Goal: Information Seeking & Learning: Learn about a topic

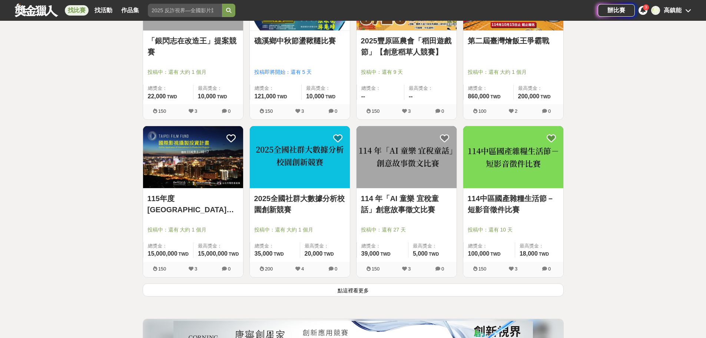
scroll to position [927, 0]
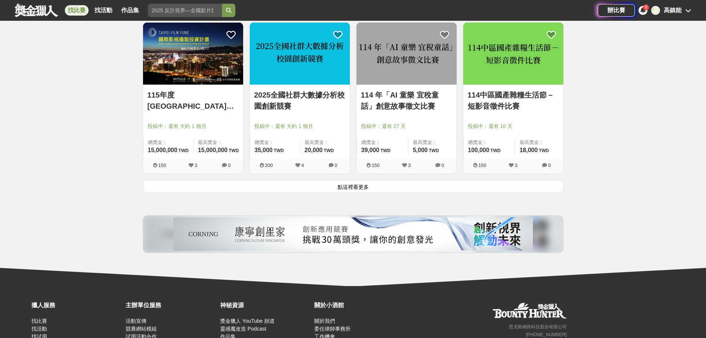
click at [364, 188] on button "點這裡看更多" at bounding box center [353, 186] width 421 height 13
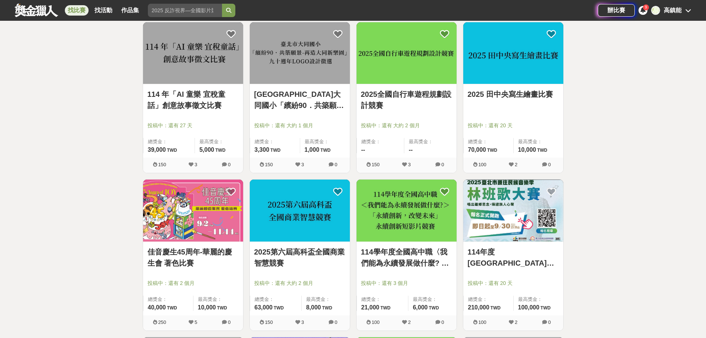
scroll to position [1706, 0]
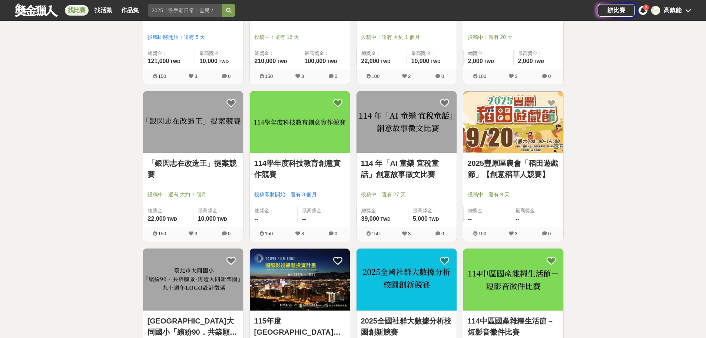
scroll to position [779, 0]
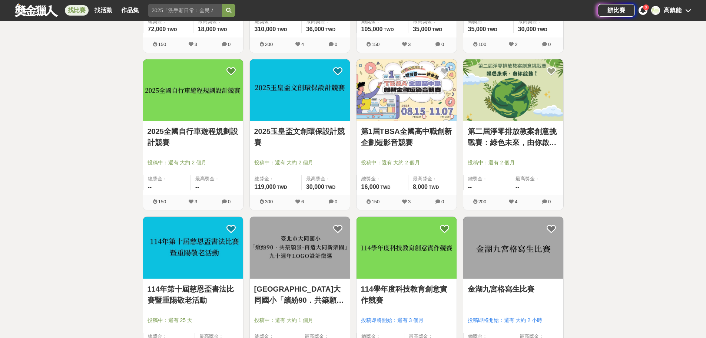
scroll to position [371, 0]
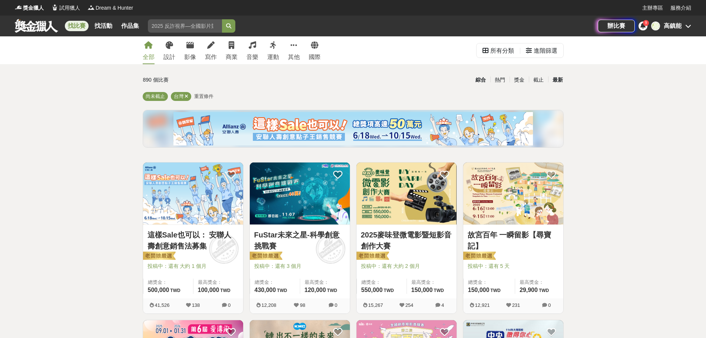
click at [555, 79] on div "最新" at bounding box center [557, 79] width 19 height 13
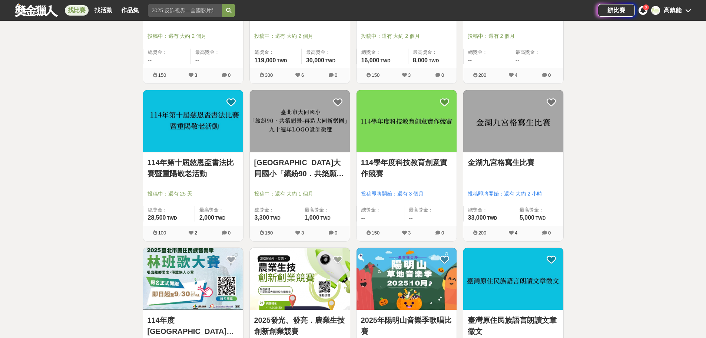
scroll to position [445, 0]
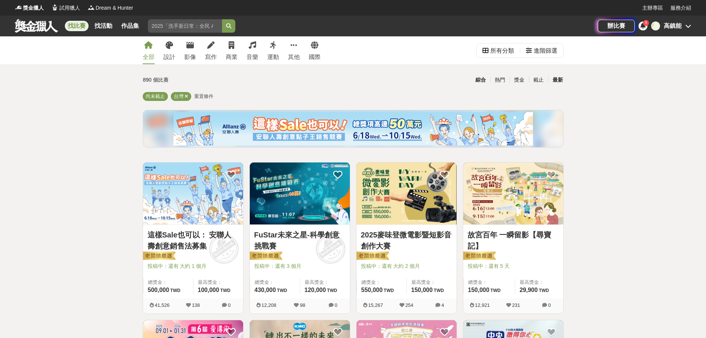
click at [557, 77] on div "最新" at bounding box center [557, 79] width 19 height 13
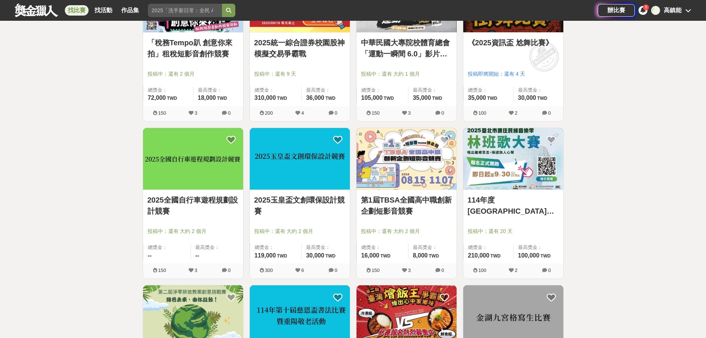
scroll to position [297, 0]
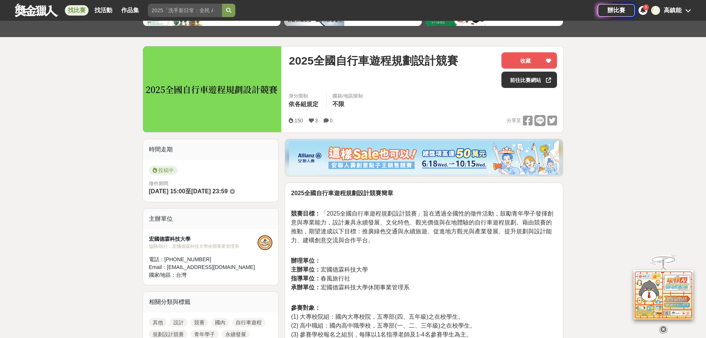
scroll to position [148, 0]
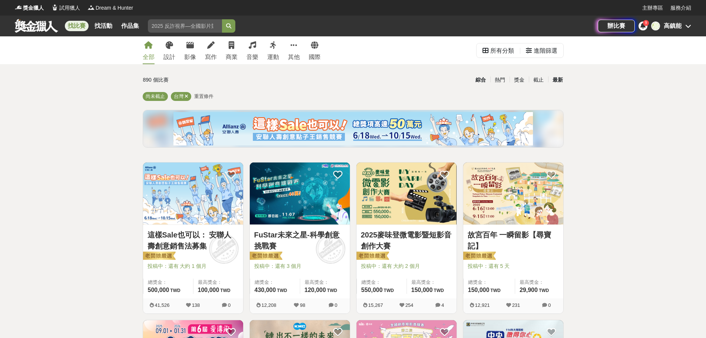
click at [558, 82] on div "最新" at bounding box center [557, 79] width 19 height 13
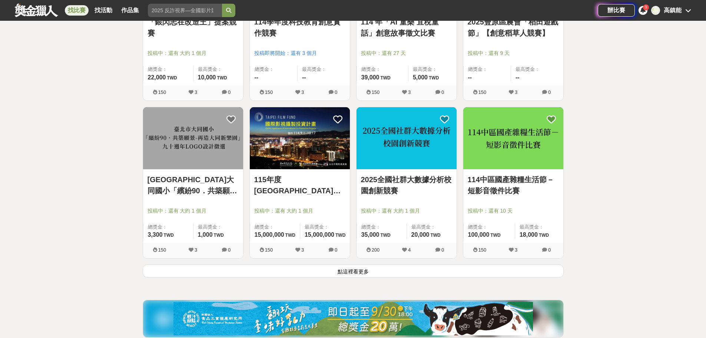
scroll to position [853, 0]
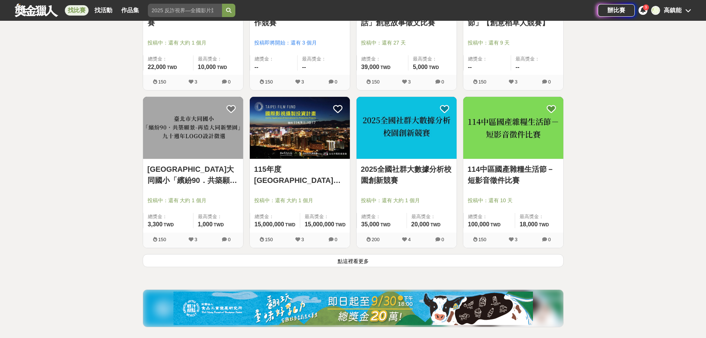
click at [343, 262] on button "點這裡看更多" at bounding box center [353, 260] width 421 height 13
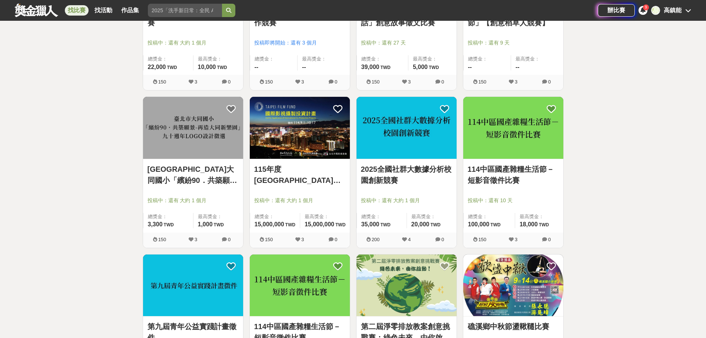
click at [489, 179] on link "114中區國產雜糧生活節－短影音徵件比賽" at bounding box center [513, 175] width 91 height 22
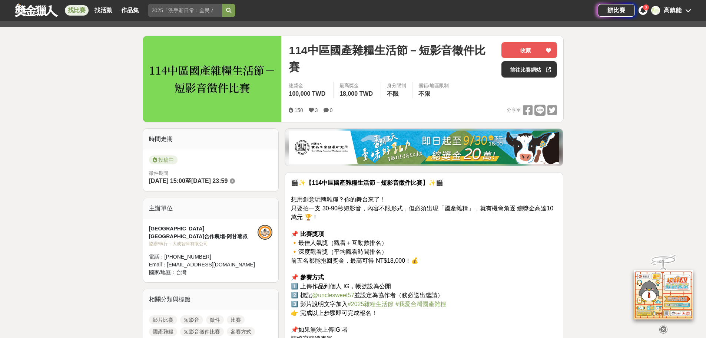
scroll to position [37, 0]
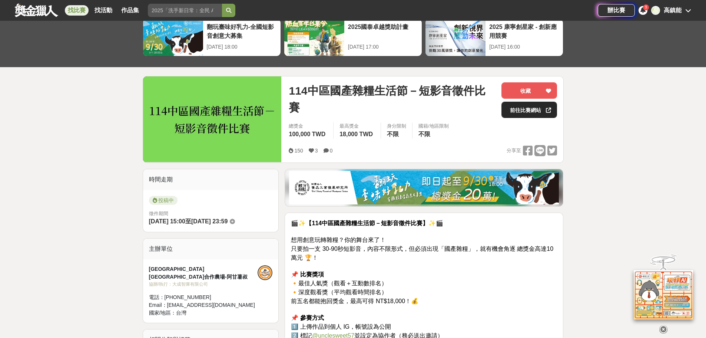
click at [533, 109] on link "前往比賽網站" at bounding box center [530, 110] width 56 height 16
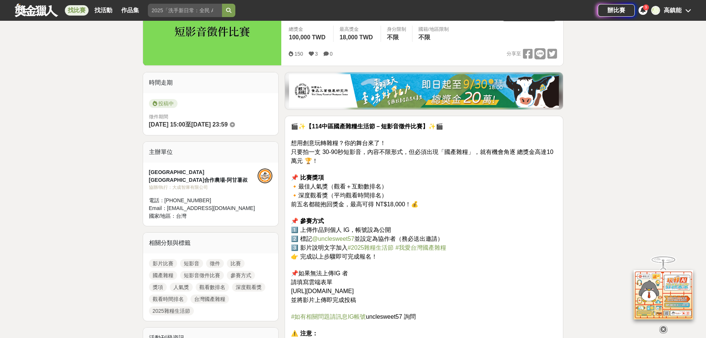
scroll to position [222, 0]
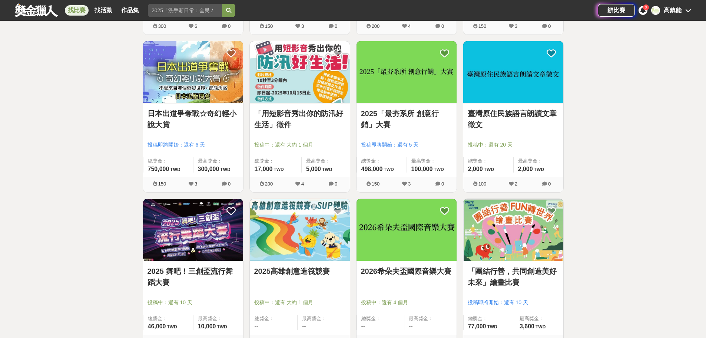
scroll to position [1224, 0]
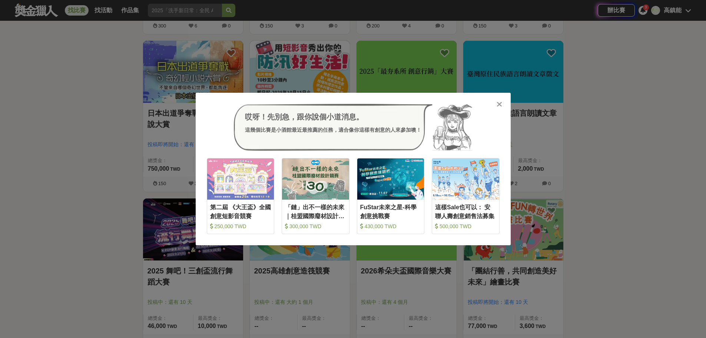
click at [498, 104] on icon at bounding box center [500, 103] width 6 height 7
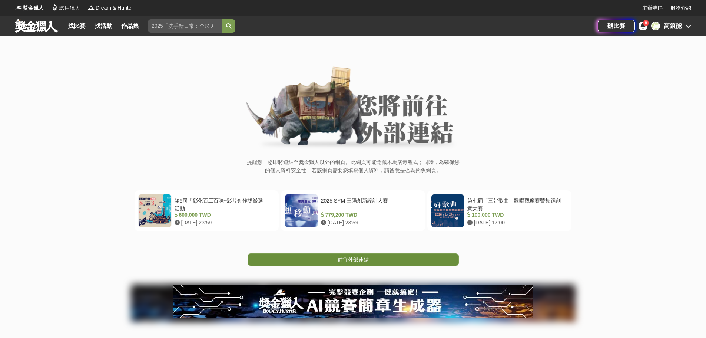
click at [344, 259] on span "前往外部連結" at bounding box center [353, 260] width 31 height 6
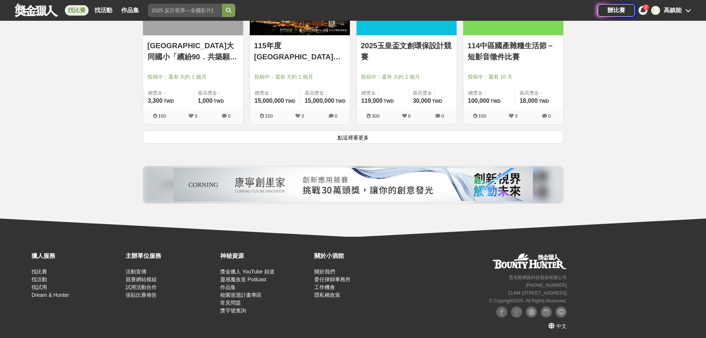
scroll to position [979, 0]
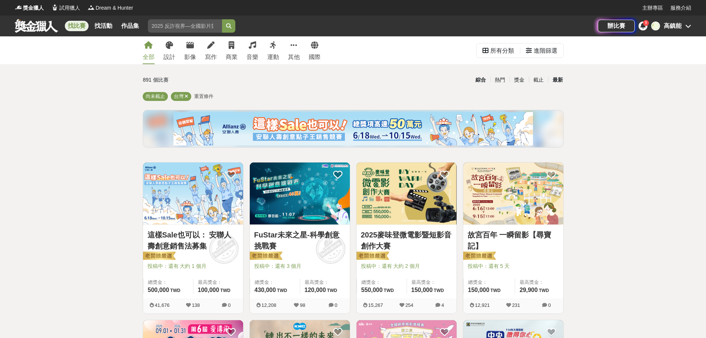
click at [560, 79] on div "最新" at bounding box center [557, 79] width 19 height 13
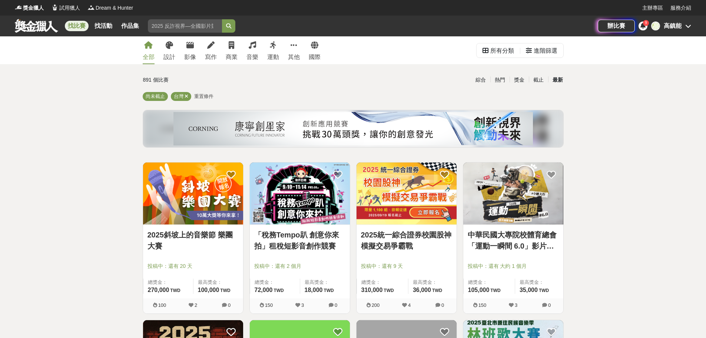
click at [197, 236] on link "2025斜坡上的音樂節 樂團大賽" at bounding box center [193, 240] width 91 height 22
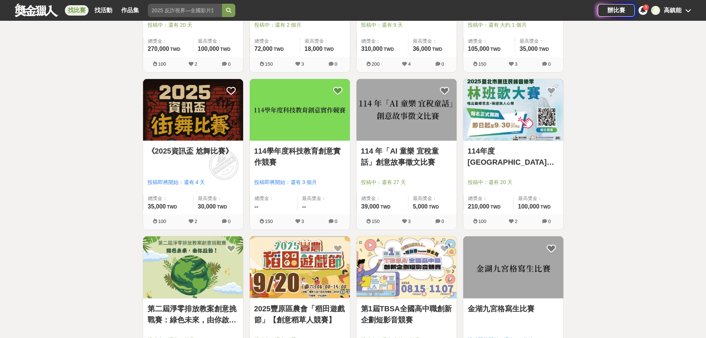
scroll to position [334, 0]
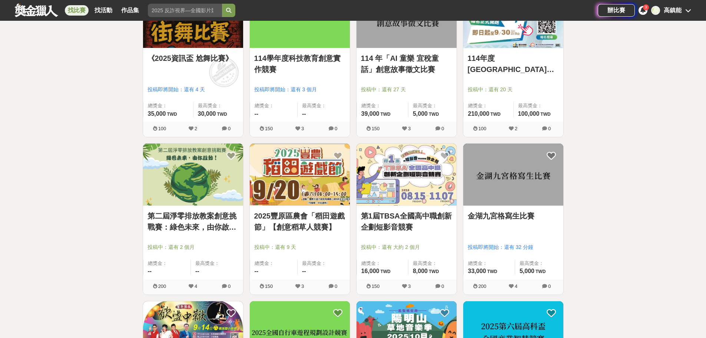
click at [297, 59] on link "114學年度科技教育創意實作競賽" at bounding box center [299, 64] width 91 height 22
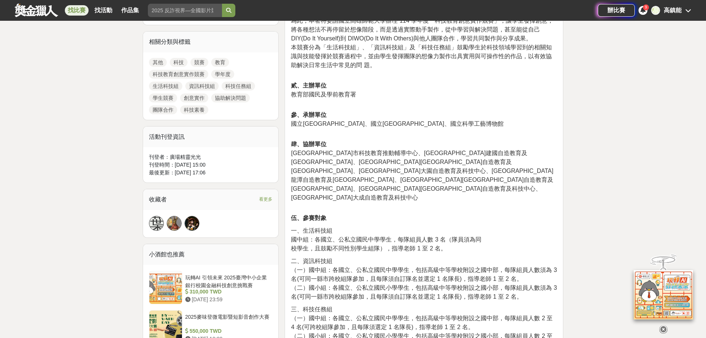
scroll to position [482, 0]
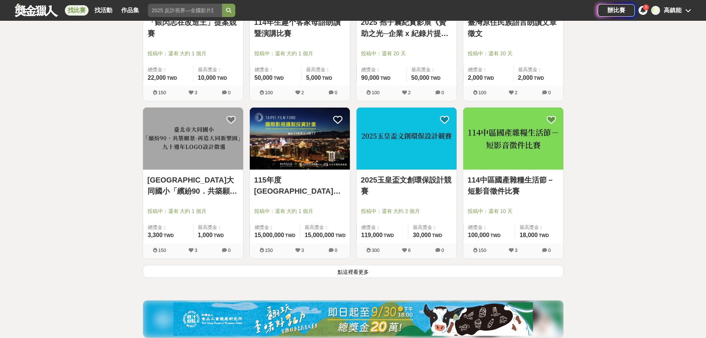
scroll to position [890, 0]
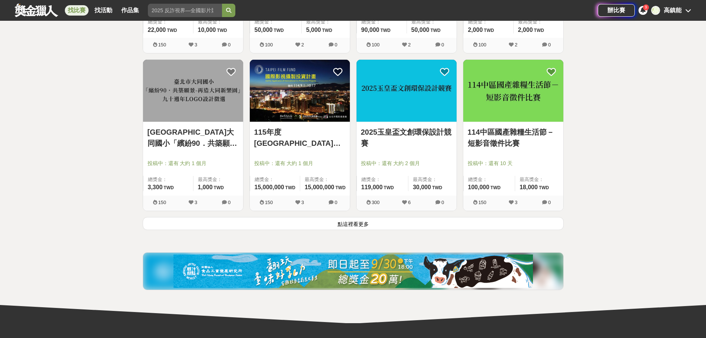
click at [360, 225] on button "點這裡看更多" at bounding box center [353, 223] width 421 height 13
